Goal: Task Accomplishment & Management: Manage account settings

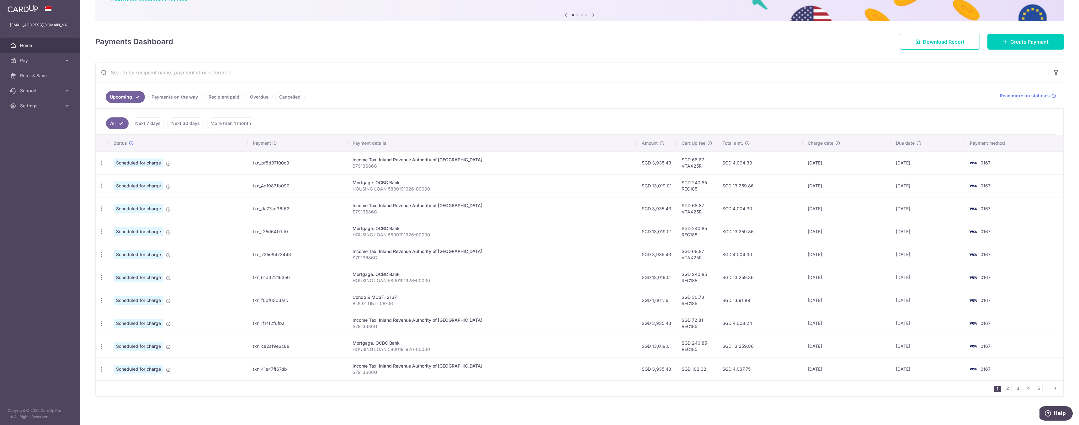
scroll to position [60, 0]
click at [103, 300] on icon "button" at bounding box center [101, 299] width 7 height 7
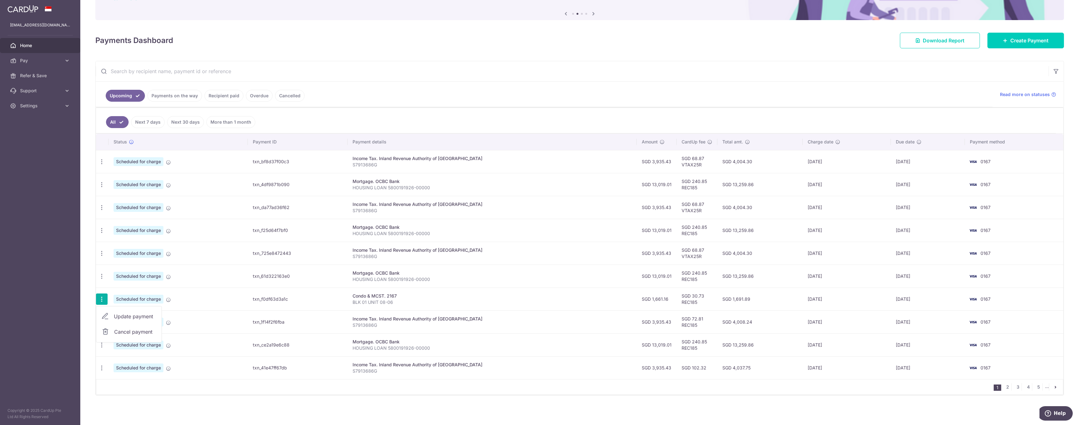
click at [139, 331] on span "Cancel payment" at bounding box center [135, 332] width 42 height 8
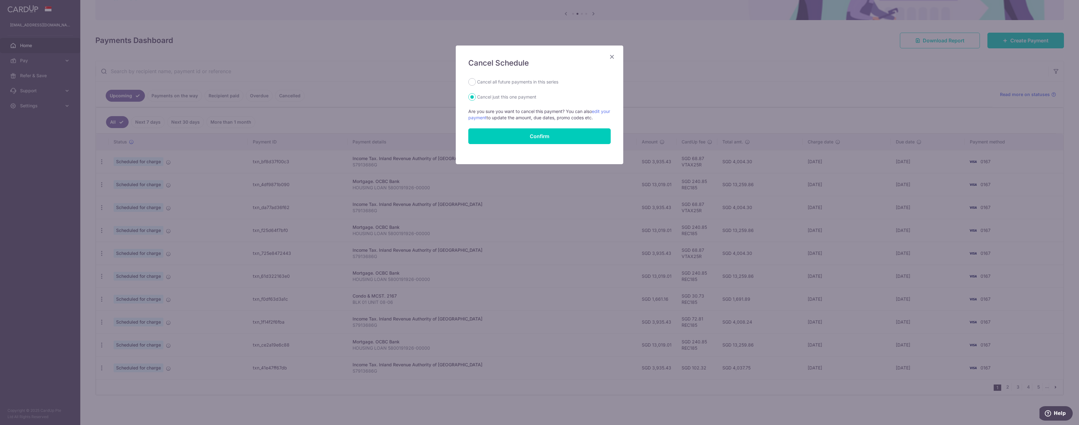
click at [516, 84] on label "Cancel all future payments in this series" at bounding box center [517, 82] width 81 height 8
click at [476, 84] on input "Cancel all future payments in this series" at bounding box center [472, 82] width 8 height 8
radio input "true"
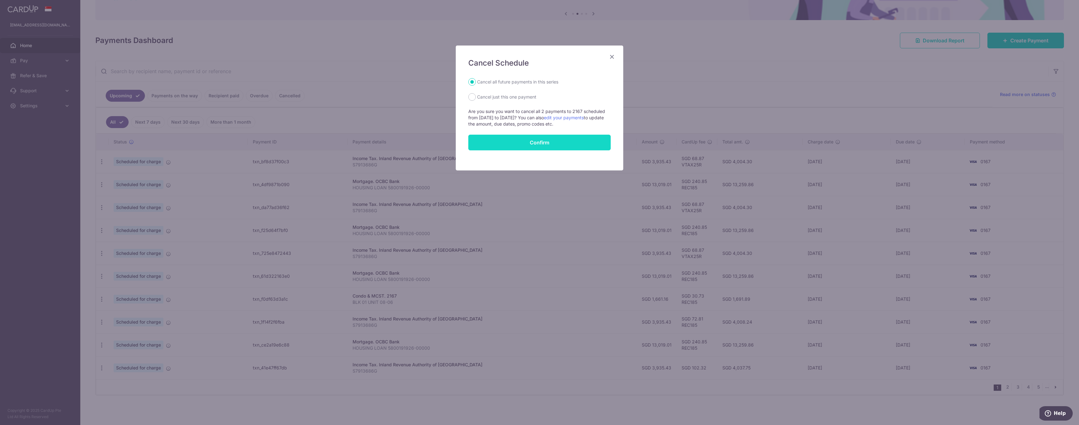
click at [541, 142] on button "Confirm" at bounding box center [539, 142] width 142 height 16
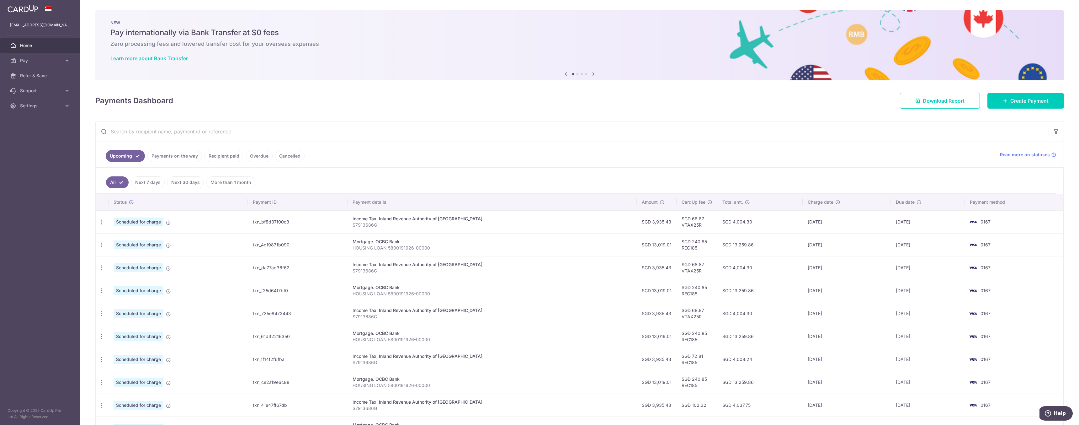
scroll to position [60, 0]
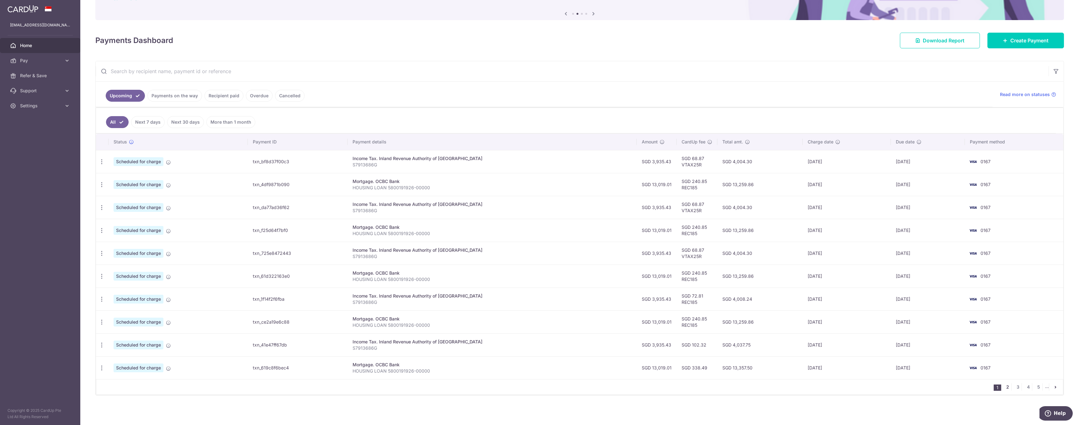
click at [1009, 386] on link "2" at bounding box center [1007, 387] width 8 height 8
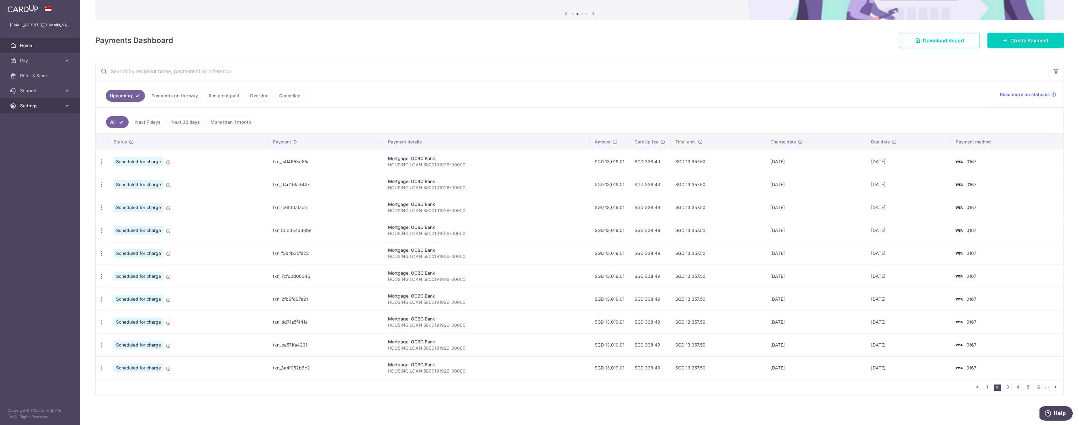
click at [68, 106] on icon at bounding box center [67, 106] width 6 height 6
click at [34, 137] on span "Logout" at bounding box center [40, 136] width 41 height 6
